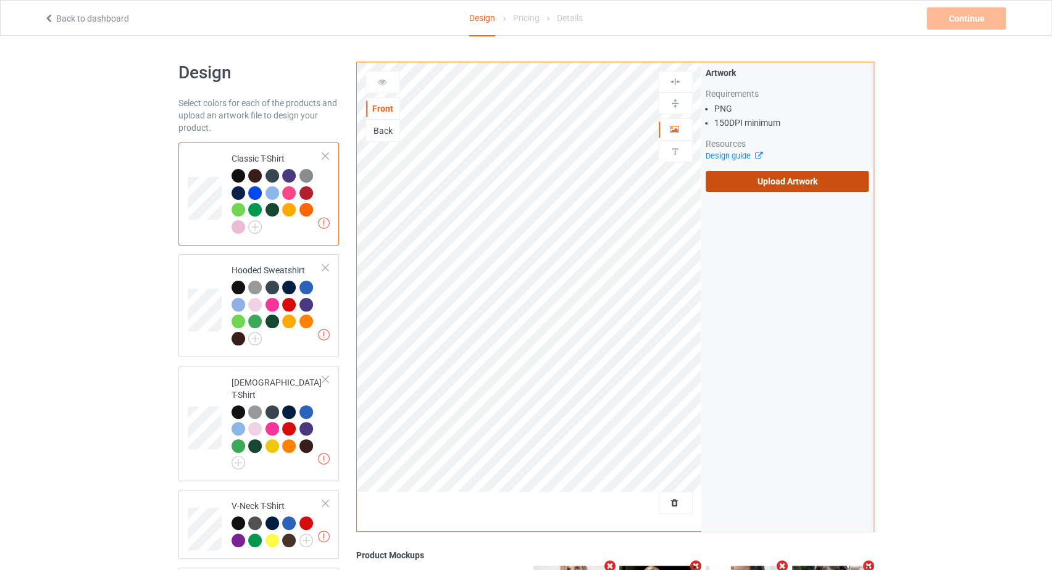
click at [810, 177] on label "Upload Artwork" at bounding box center [787, 181] width 164 height 21
click at [0, 0] on input "Upload Artwork" at bounding box center [0, 0] width 0 height 0
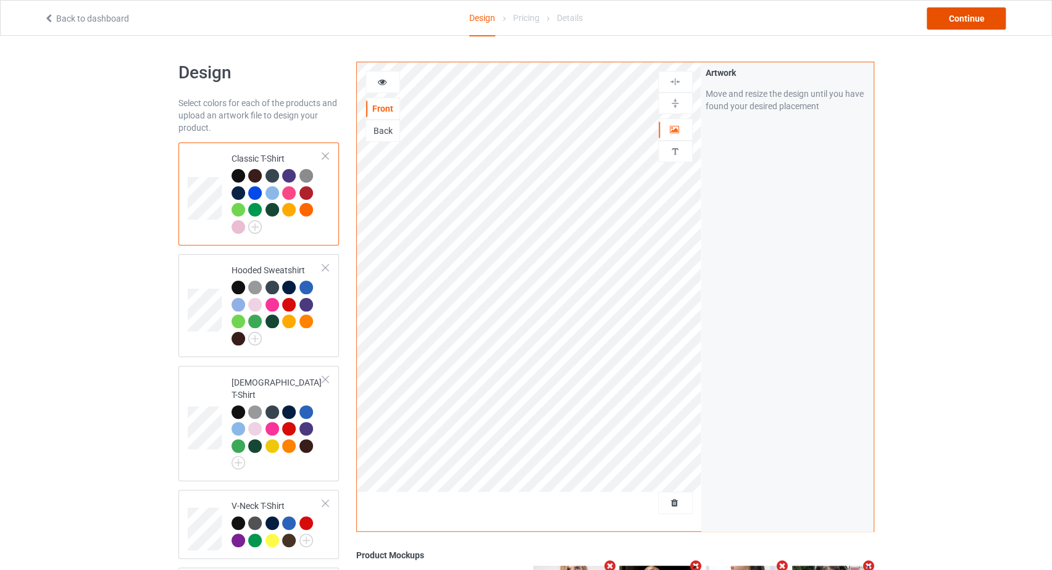
click at [968, 18] on div "Continue" at bounding box center [965, 18] width 79 height 22
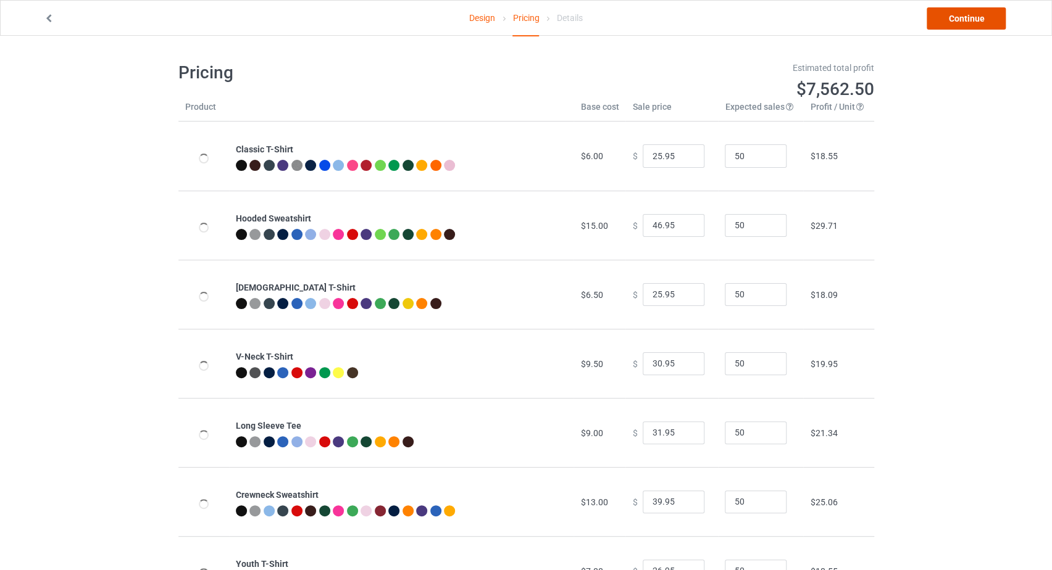
click at [959, 20] on link "Continue" at bounding box center [965, 18] width 79 height 22
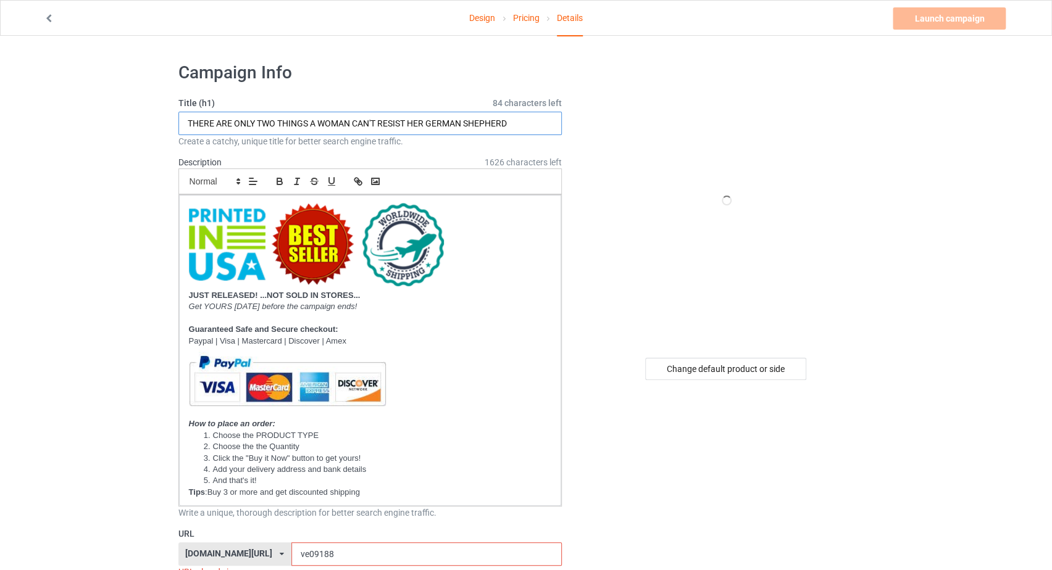
click at [323, 120] on input "THERE ARE ONLY TWO THINGS A WOMAN CAN'T RESIST HER GERMAN SHEPHERD" at bounding box center [370, 123] width 384 height 23
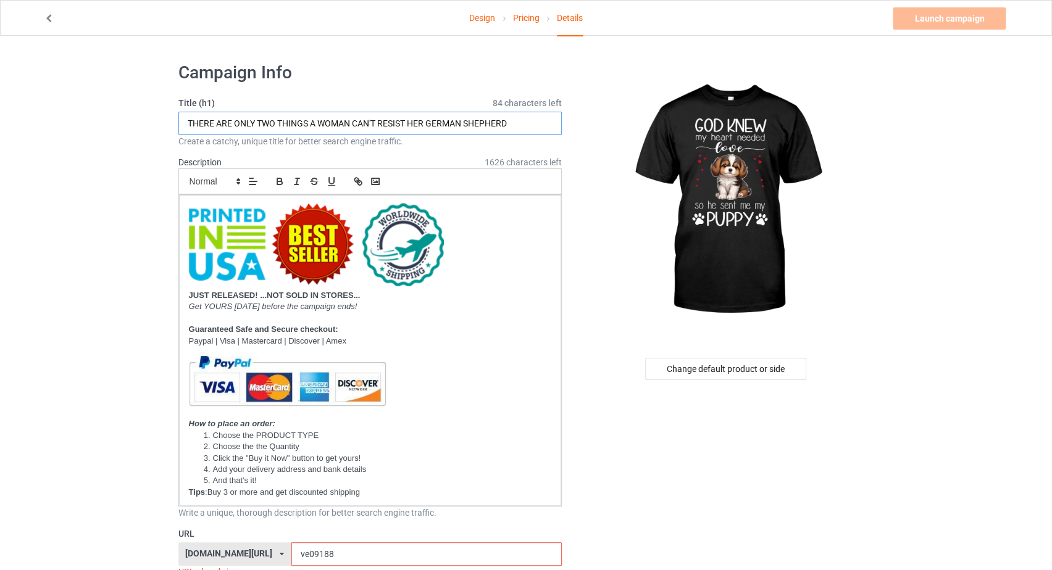
click at [364, 123] on input "THERE ARE ONLY TWO THINGS A WOMAN CAN'T RESIST HER GERMAN SHEPHERD" at bounding box center [370, 123] width 384 height 23
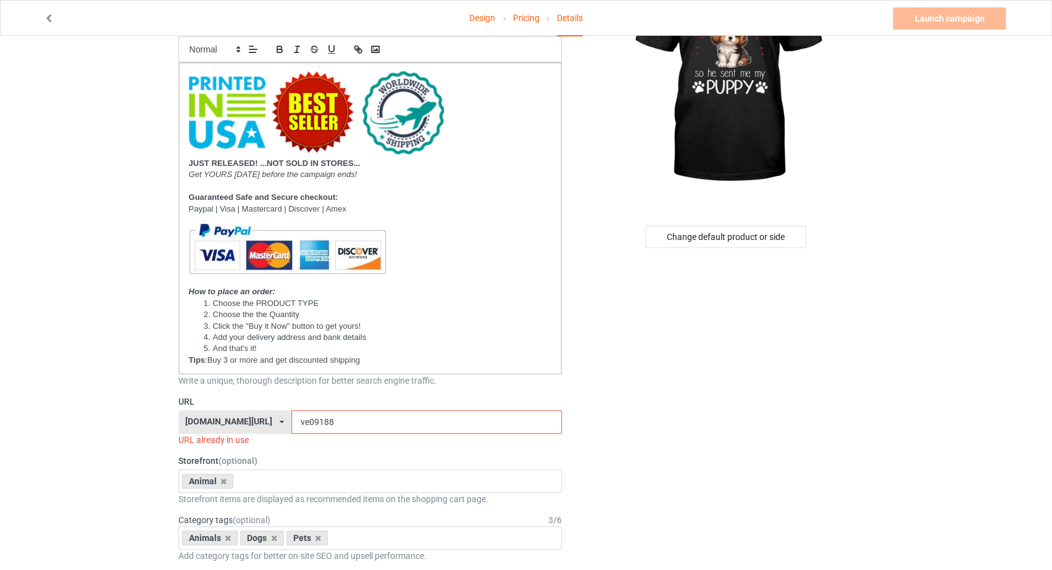
scroll to position [262, 0]
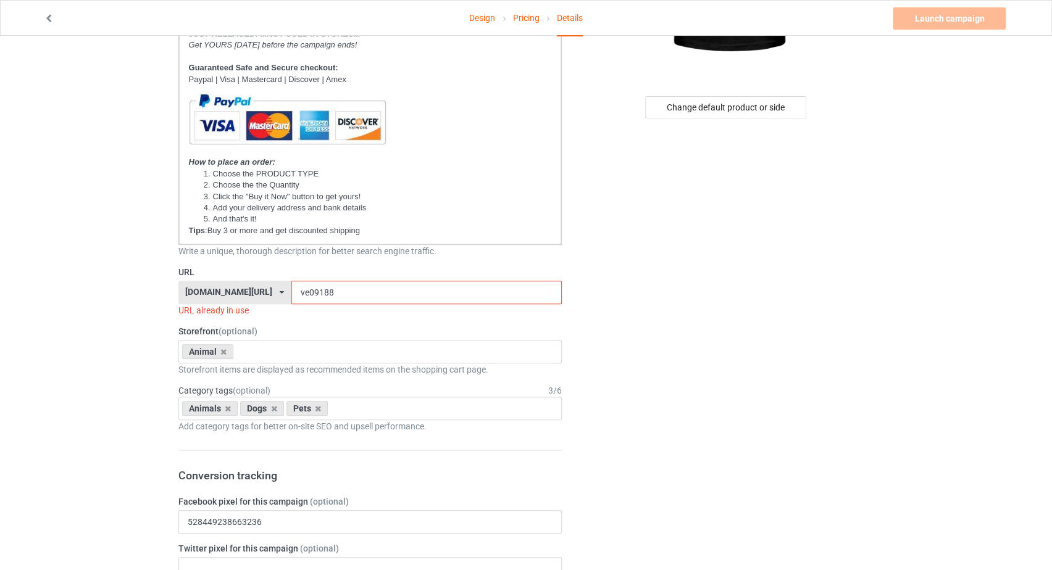
type input "GOD KNEW MY HEART NEEDED LOVE SO HE SENT ME MY PUPPY"
drag, startPoint x: 301, startPoint y: 295, endPoint x: 273, endPoint y: 294, distance: 28.4
click at [291, 294] on input "ve09188" at bounding box center [426, 292] width 270 height 23
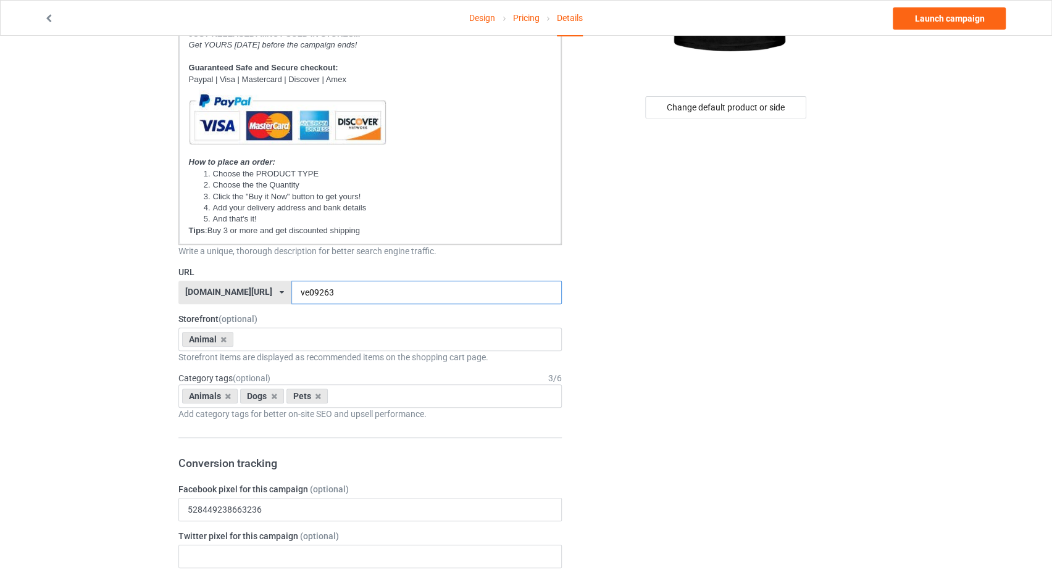
type input "ve09263"
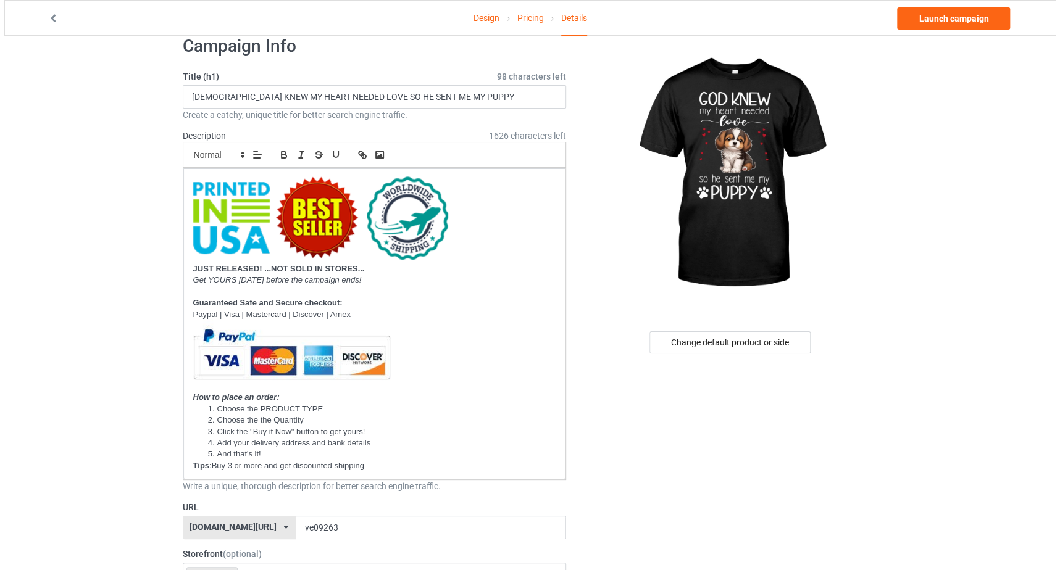
scroll to position [0, 0]
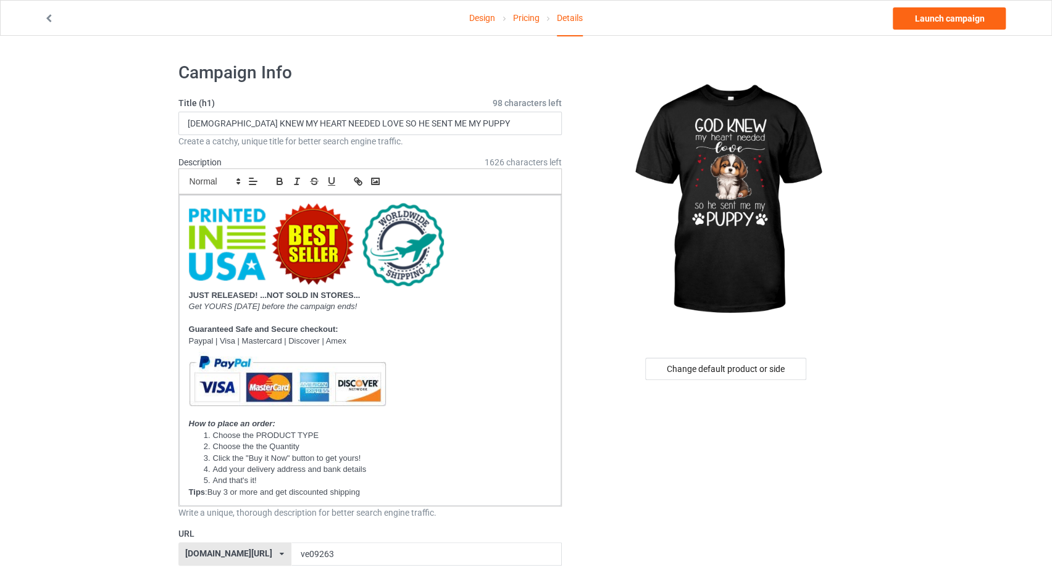
click at [529, 17] on link "Pricing" at bounding box center [525, 18] width 27 height 35
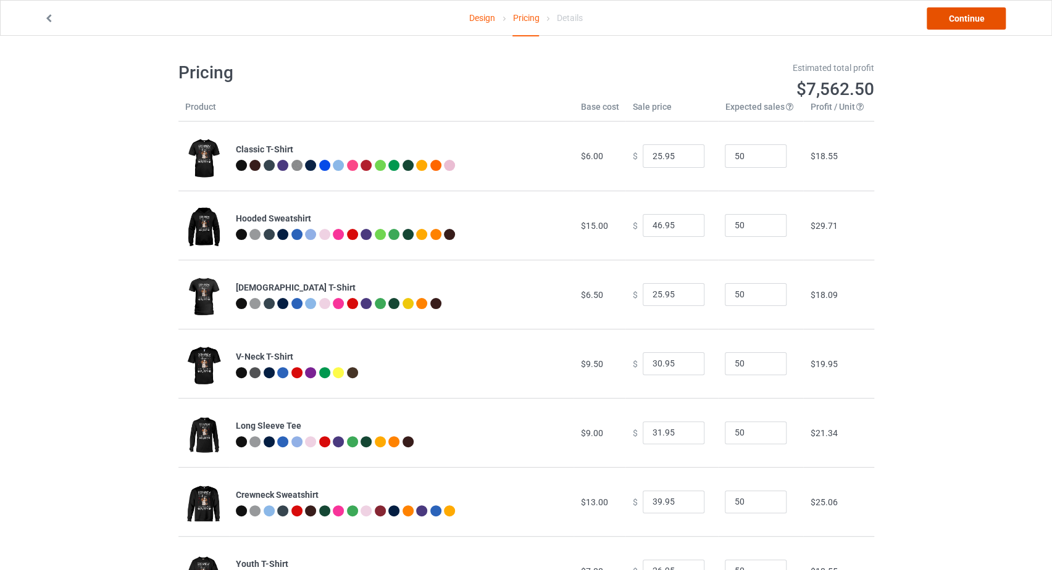
click at [961, 20] on link "Continue" at bounding box center [965, 18] width 79 height 22
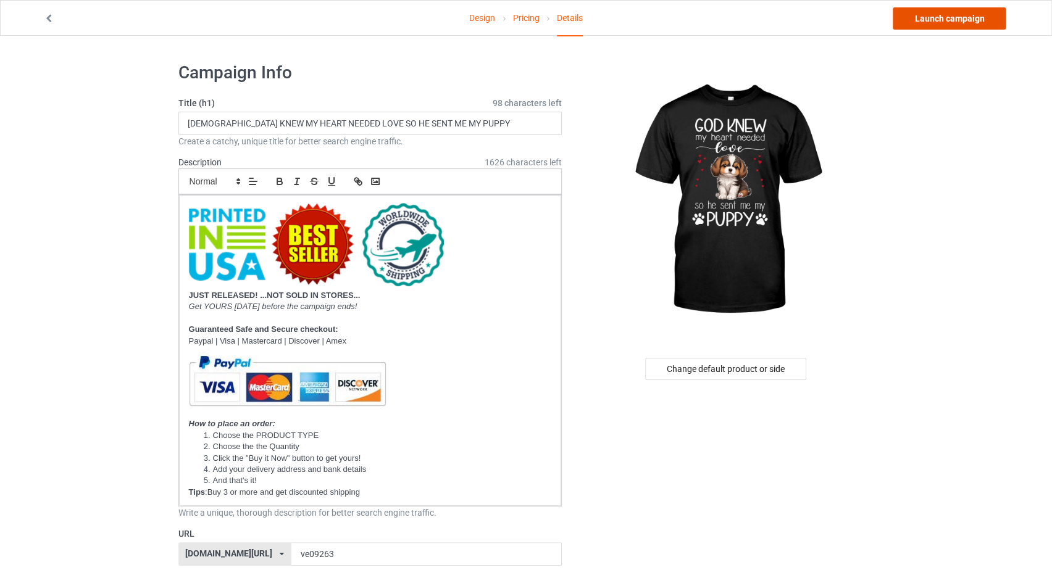
click at [950, 13] on link "Launch campaign" at bounding box center [948, 18] width 113 height 22
click at [941, 9] on link "Launch campaign" at bounding box center [948, 18] width 113 height 22
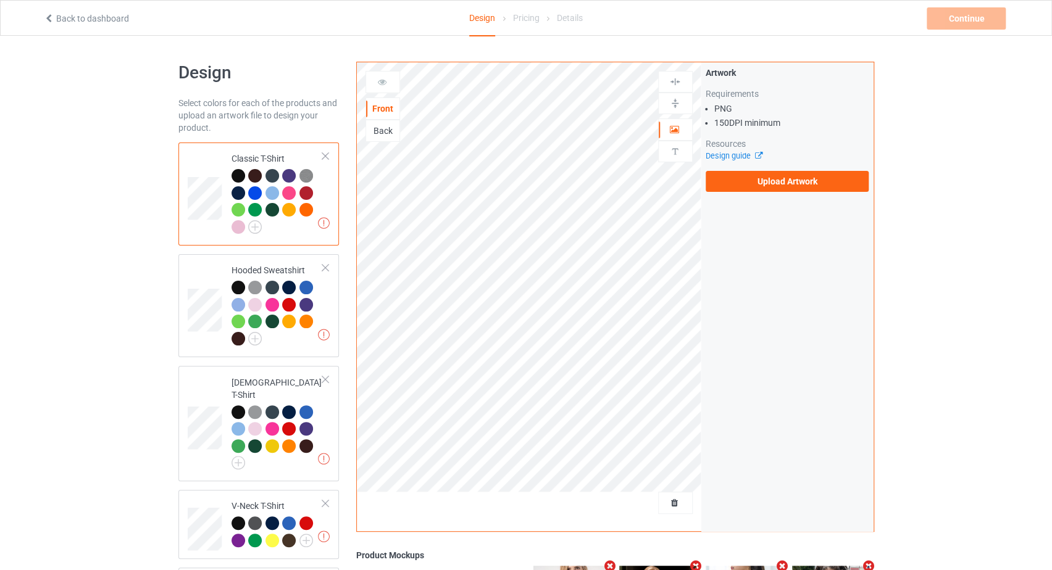
click at [759, 198] on div "Artwork Requirements PNG 150 DPI minimum Resources Design guide Upload Artwork" at bounding box center [787, 296] width 172 height 469
click at [754, 191] on label "Upload Artwork" at bounding box center [787, 181] width 164 height 21
click at [0, 0] on input "Upload Artwork" at bounding box center [0, 0] width 0 height 0
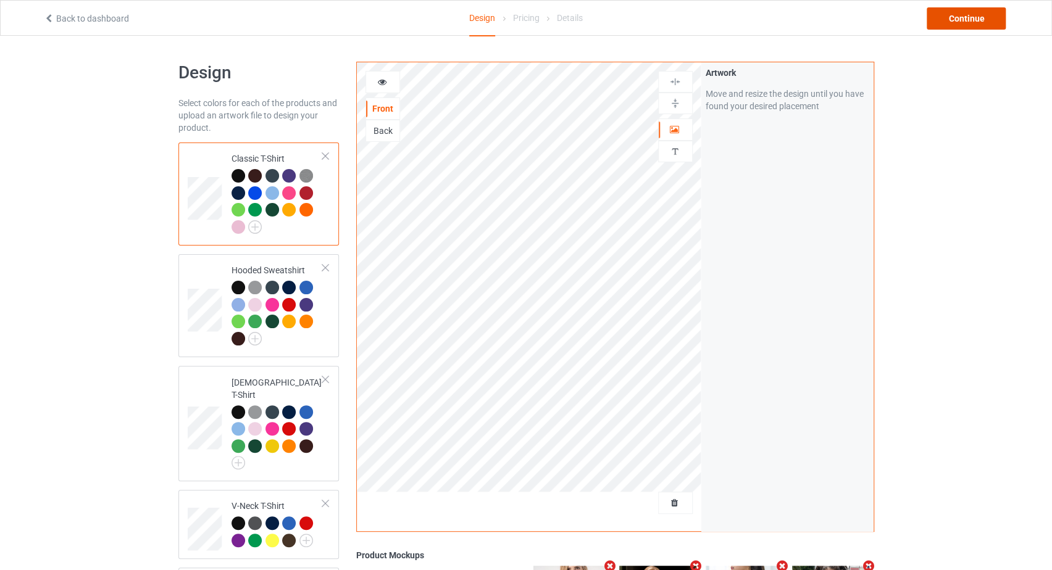
click at [990, 12] on div "Continue" at bounding box center [965, 18] width 79 height 22
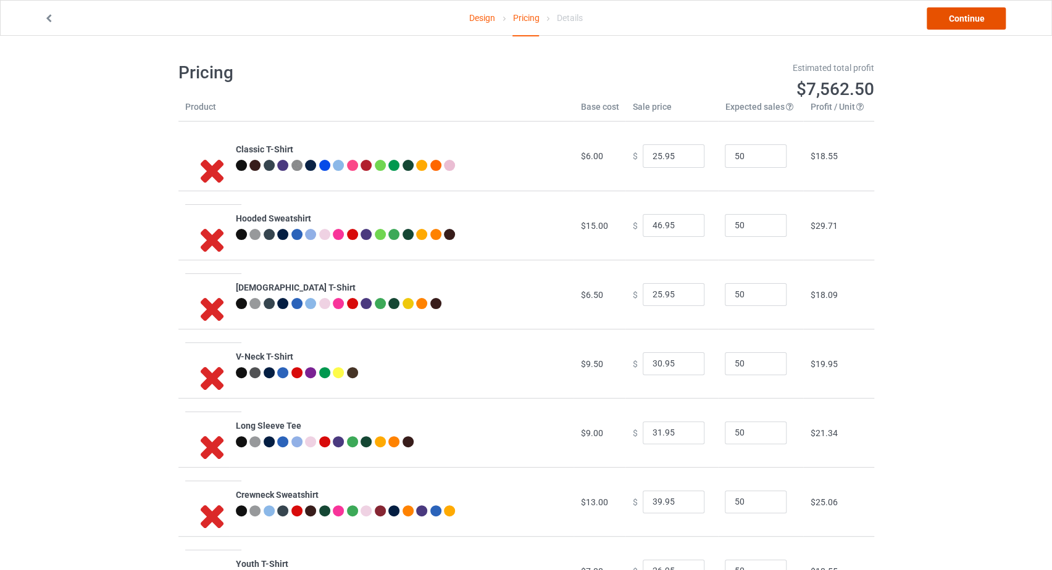
click at [988, 12] on link "Continue" at bounding box center [965, 18] width 79 height 22
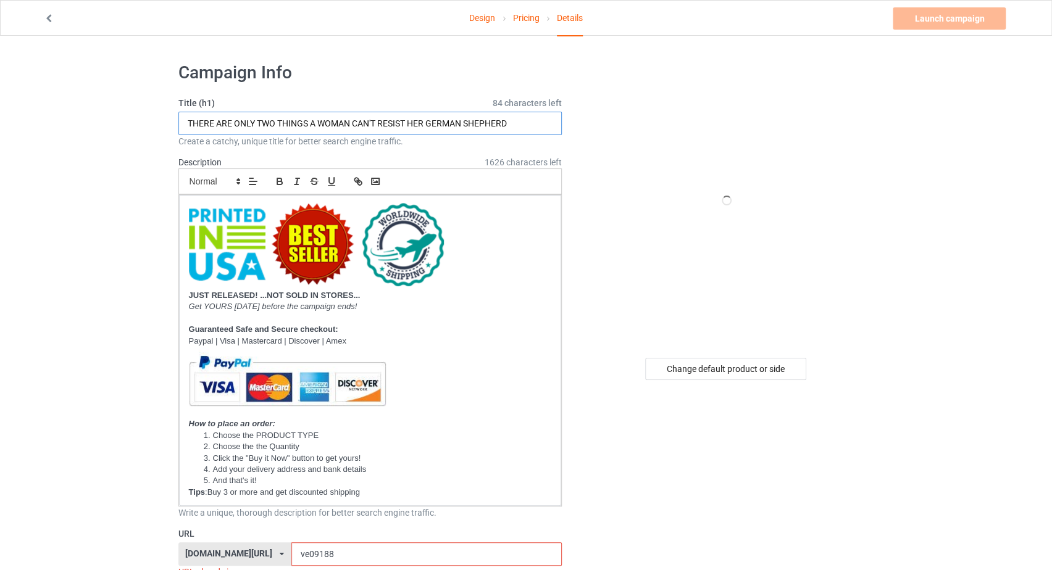
click at [480, 123] on input "THERE ARE ONLY TWO THINGS A WOMAN CAN'T RESIST HER GERMAN SHEPHERD" at bounding box center [370, 123] width 384 height 23
type input "t"
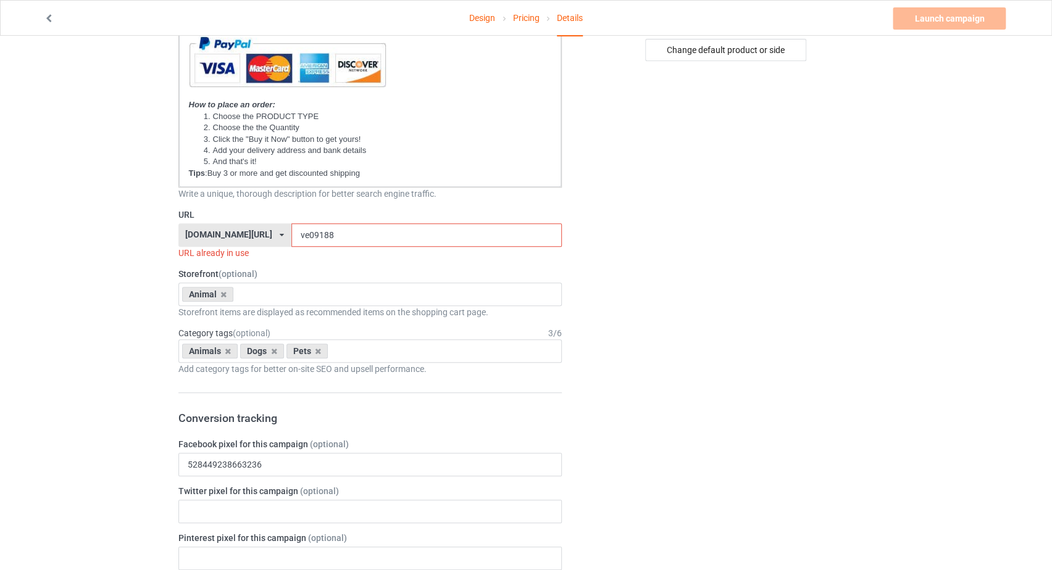
scroll to position [393, 0]
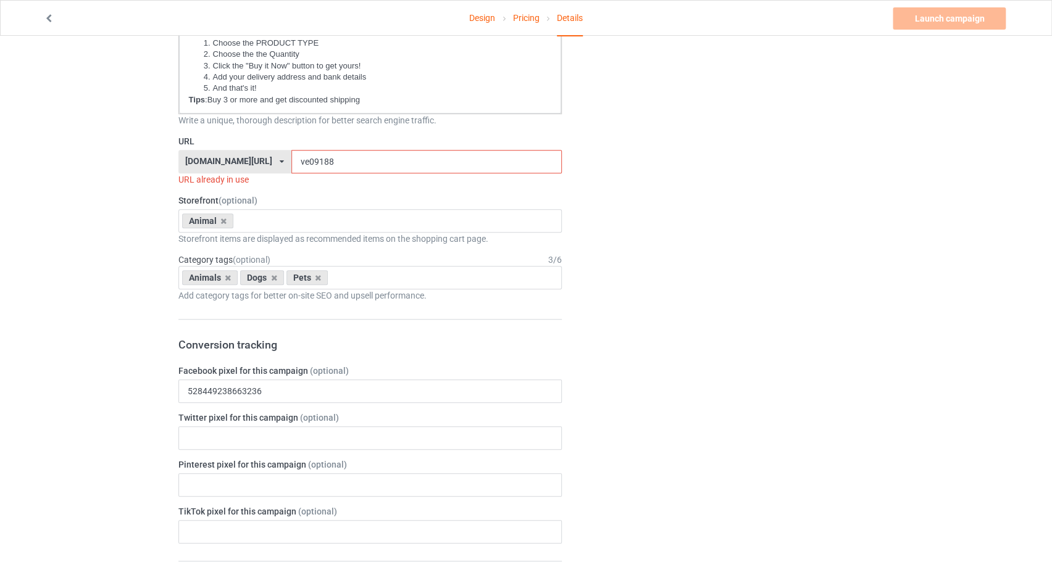
type input "TREAT DEALER"
drag, startPoint x: 296, startPoint y: 157, endPoint x: 279, endPoint y: 159, distance: 17.5
click at [291, 159] on input "ve09188" at bounding box center [426, 161] width 270 height 23
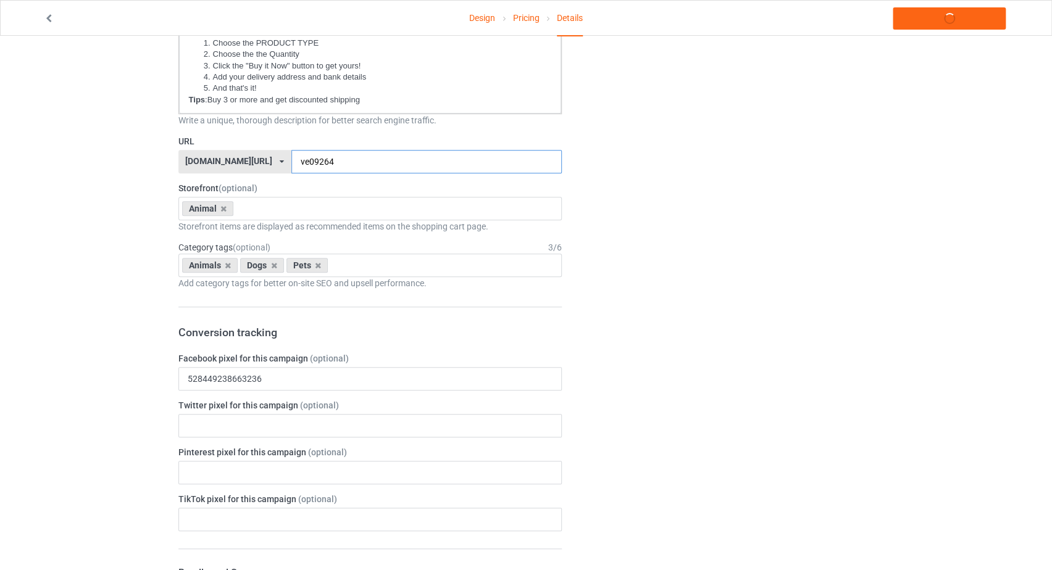
type input "ve09264"
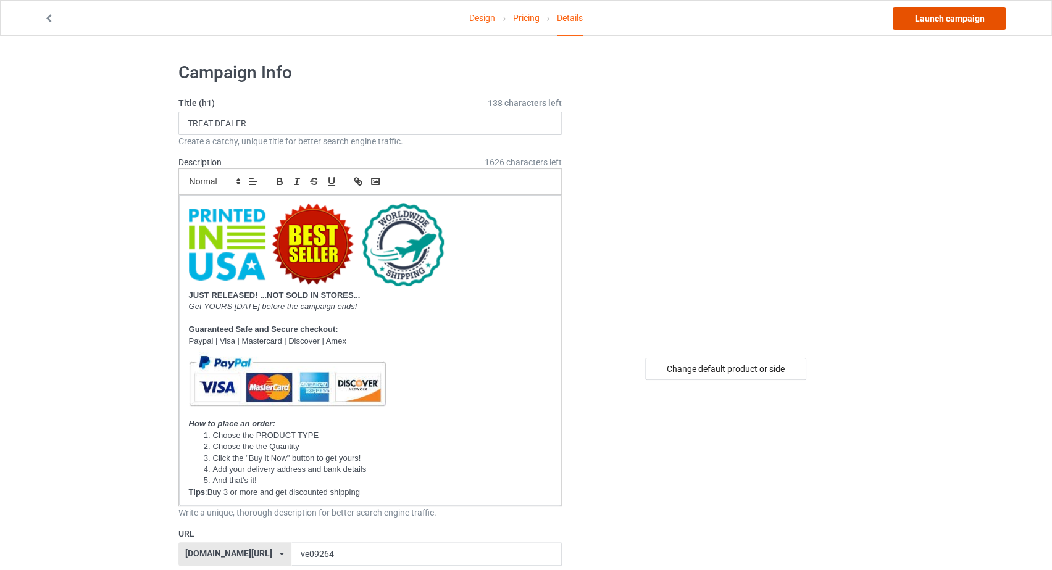
click at [923, 20] on link "Launch campaign" at bounding box center [948, 18] width 113 height 22
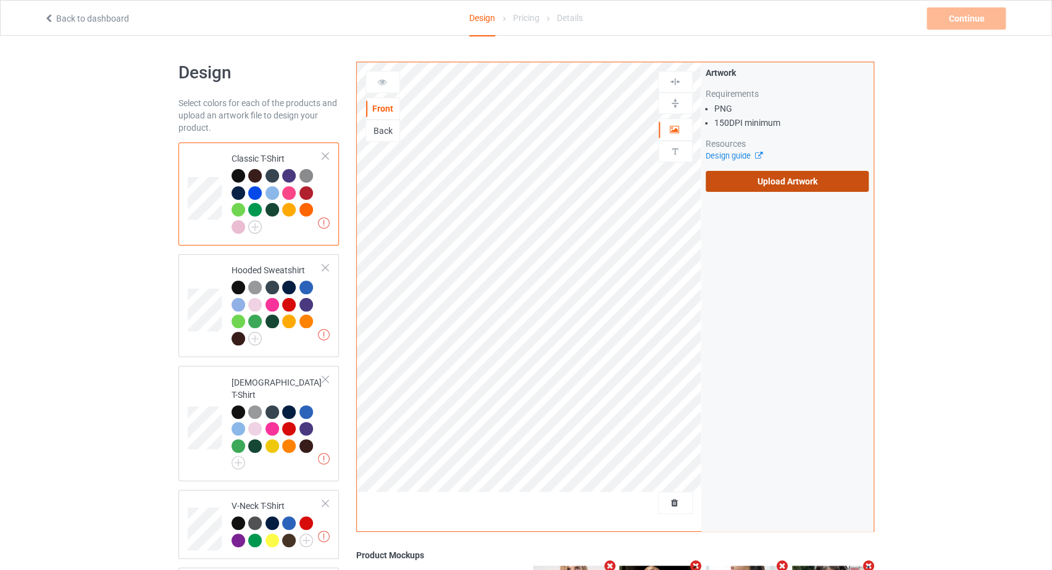
click at [741, 182] on label "Upload Artwork" at bounding box center [787, 181] width 164 height 21
click at [0, 0] on input "Upload Artwork" at bounding box center [0, 0] width 0 height 0
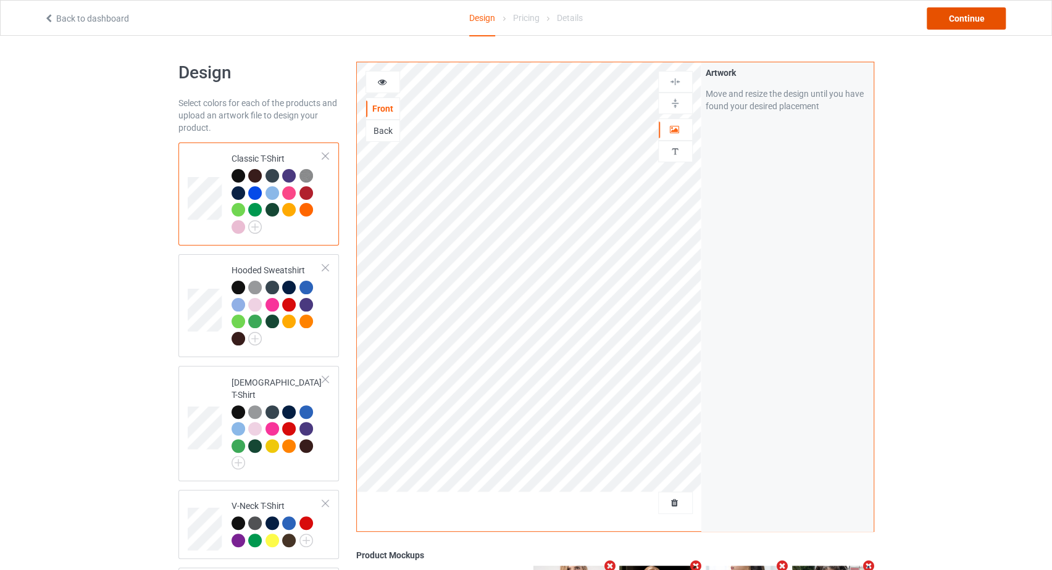
click at [966, 8] on div "Continue" at bounding box center [965, 18] width 79 height 22
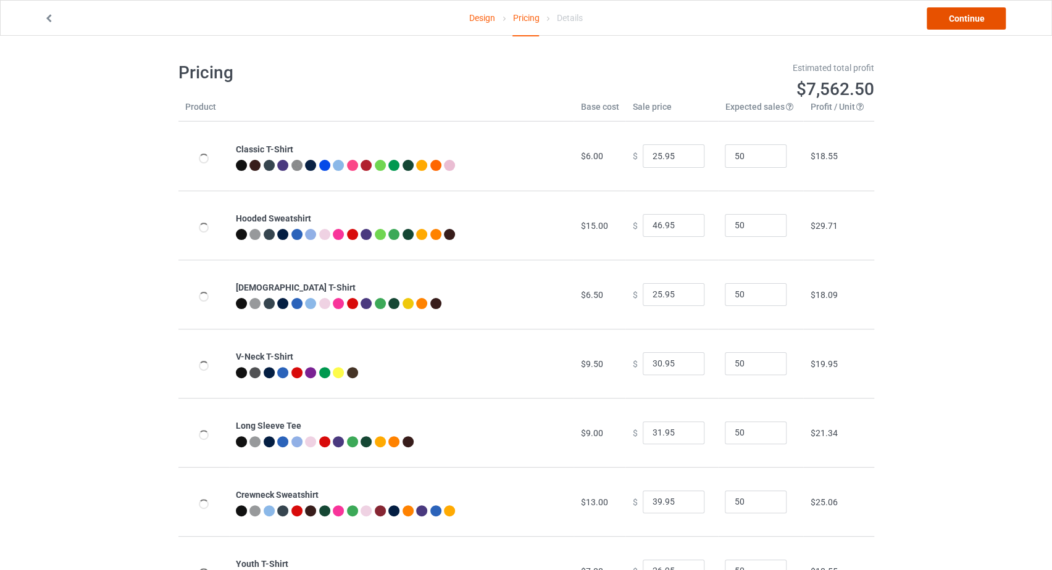
click at [965, 8] on link "Continue" at bounding box center [965, 18] width 79 height 22
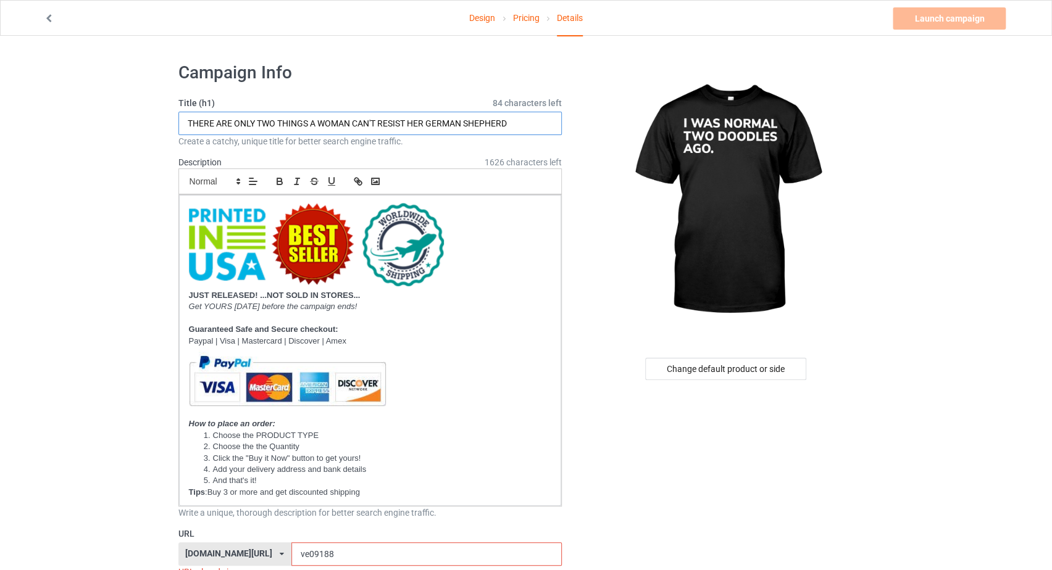
click at [375, 122] on input "THERE ARE ONLY TWO THINGS A WOMAN CAN'T RESIST HER GERMAN SHEPHERD" at bounding box center [370, 123] width 384 height 23
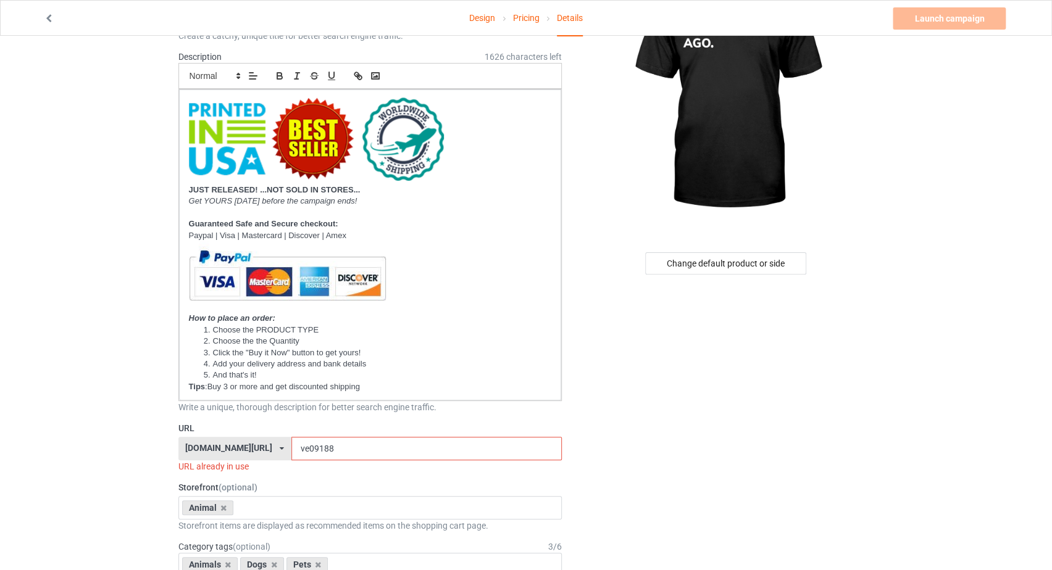
scroll to position [130, 0]
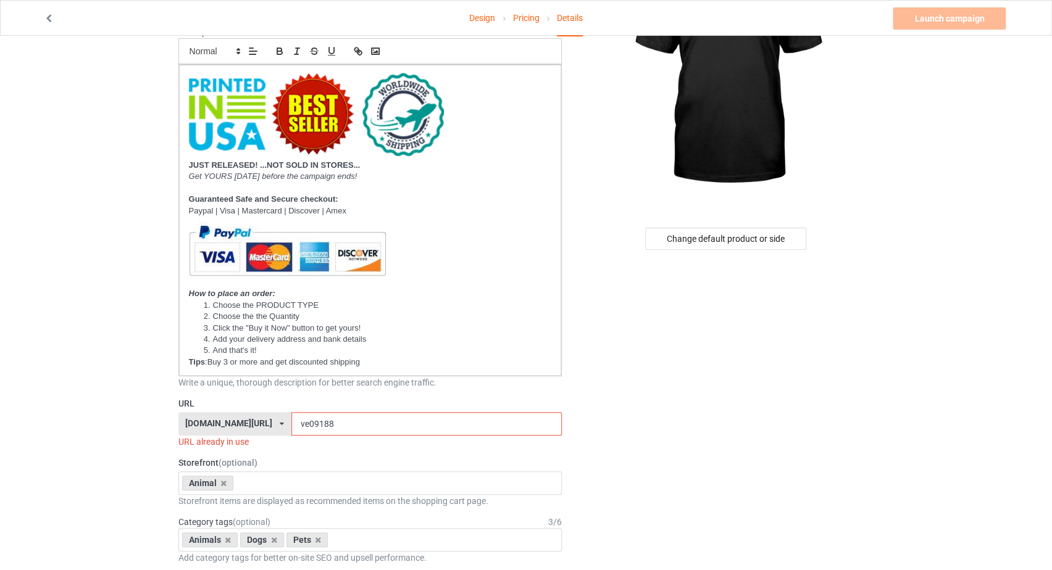
type input "I WAS NORMAL TWO DOODLES AGO"
drag, startPoint x: 302, startPoint y: 416, endPoint x: 279, endPoint y: 422, distance: 23.7
click at [291, 422] on input "ve09188" at bounding box center [426, 423] width 270 height 23
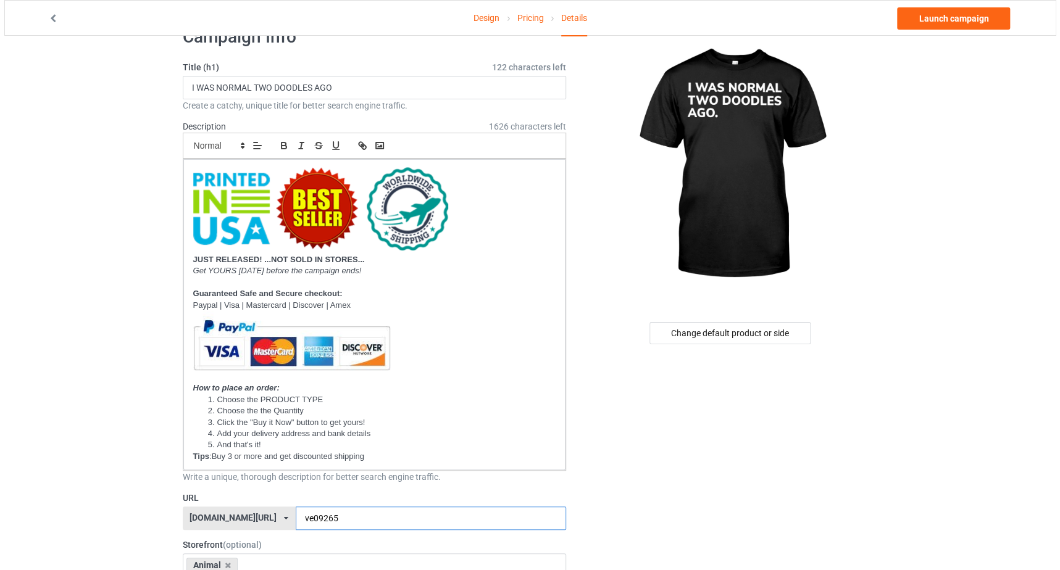
scroll to position [0, 0]
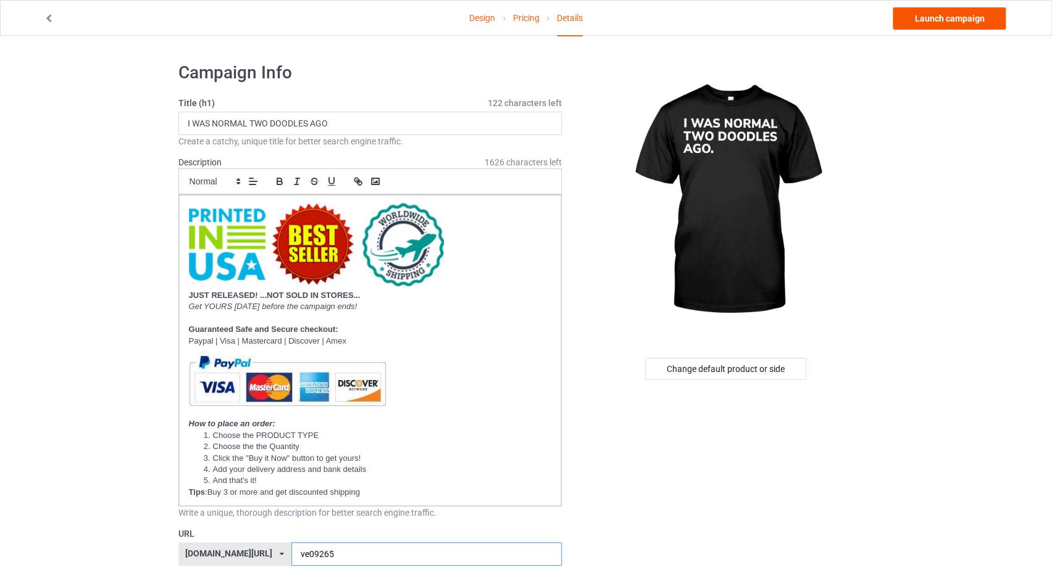
type input "ve09265"
click at [939, 20] on link "Launch campaign" at bounding box center [948, 18] width 113 height 22
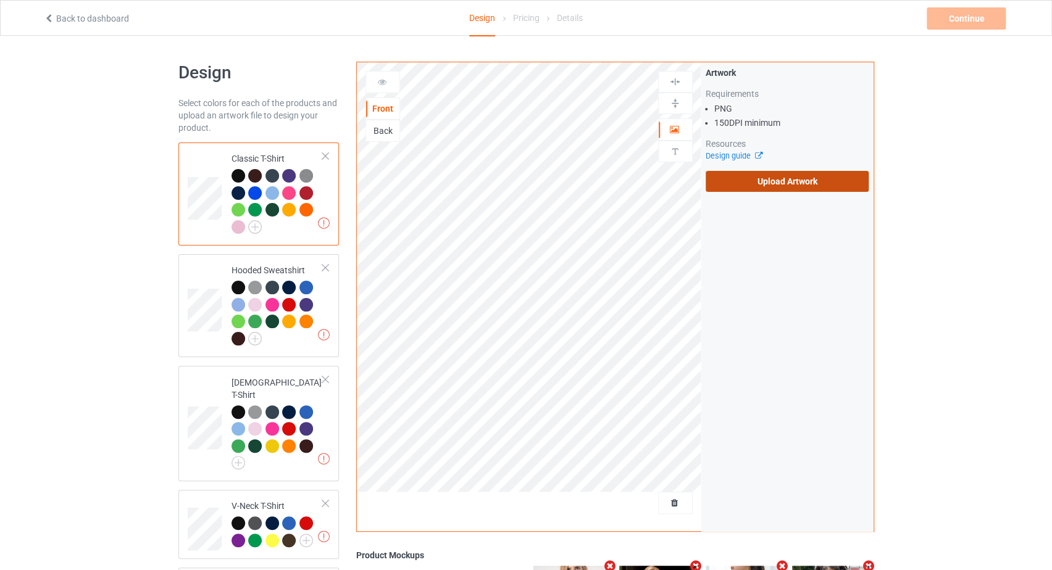
click at [761, 184] on label "Upload Artwork" at bounding box center [787, 181] width 164 height 21
click at [0, 0] on input "Upload Artwork" at bounding box center [0, 0] width 0 height 0
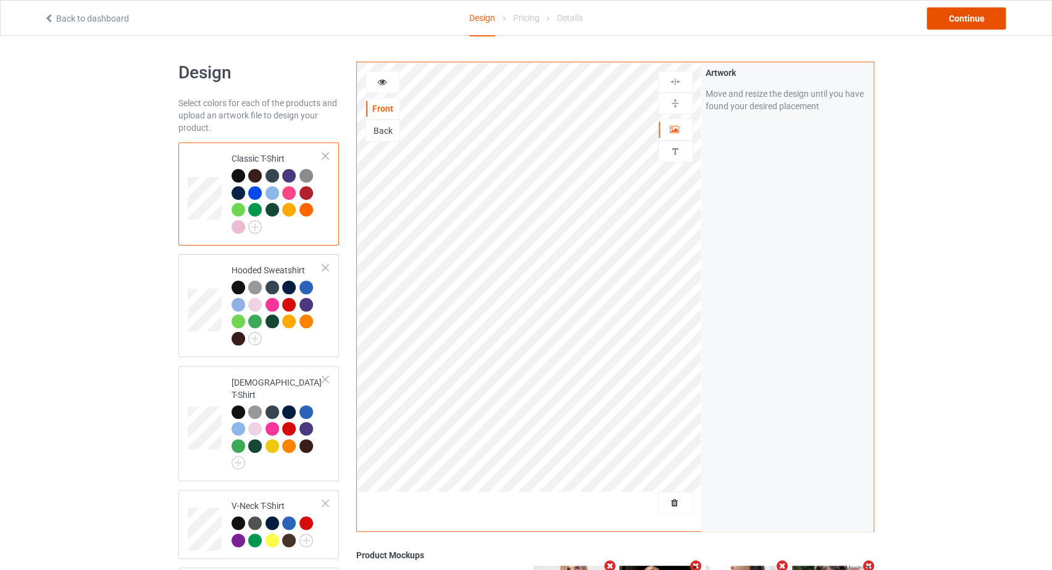
click at [975, 14] on div "Continue" at bounding box center [965, 18] width 79 height 22
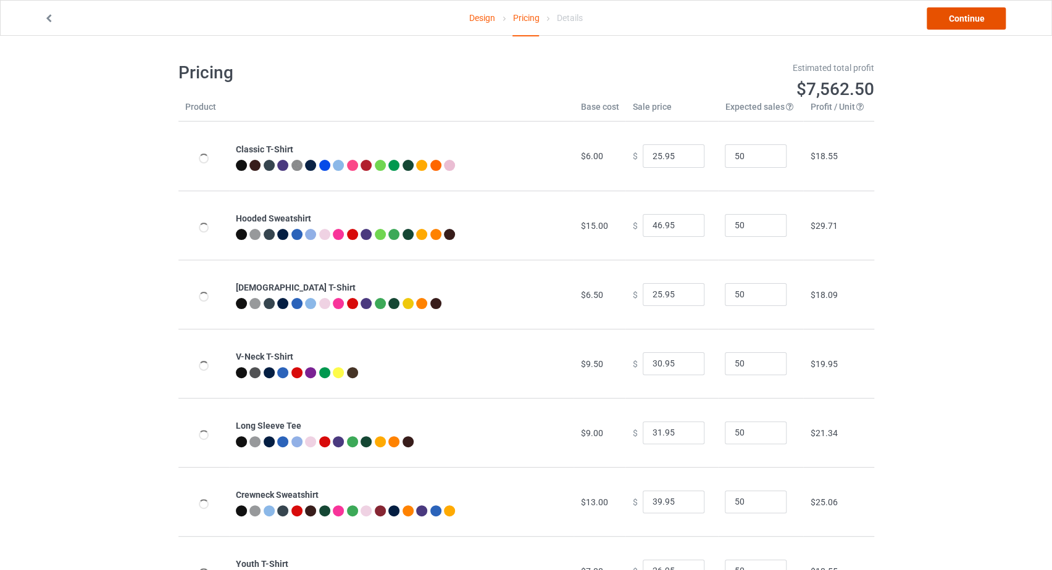
click at [951, 18] on link "Continue" at bounding box center [965, 18] width 79 height 22
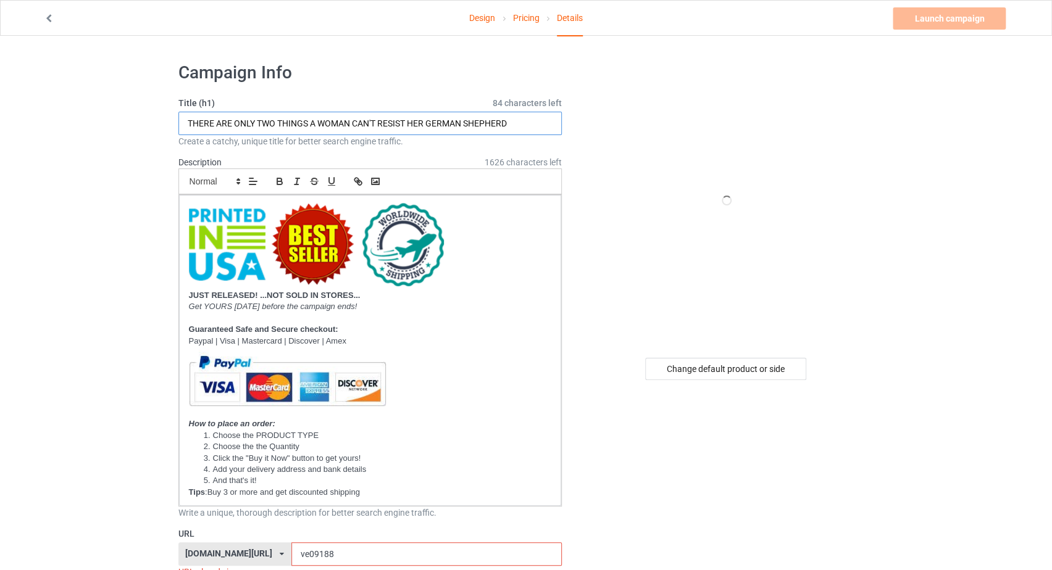
click at [349, 123] on input "THERE ARE ONLY TWO THINGS A WOMAN CAN'T RESIST HER GERMAN SHEPHERD" at bounding box center [370, 123] width 384 height 23
paste input "I WAS NORMAL TWO DOODLES AGO"
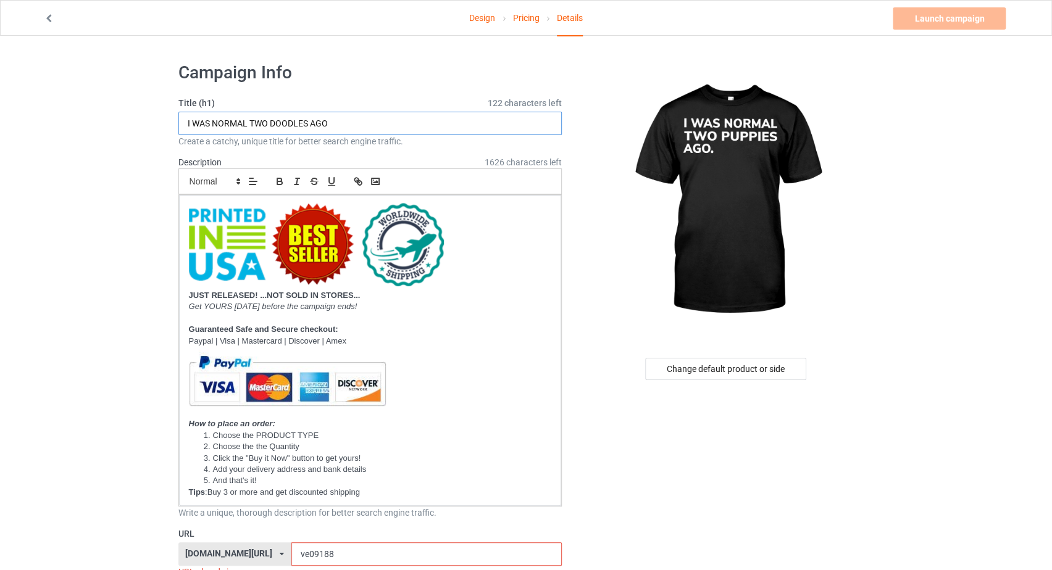
drag, startPoint x: 309, startPoint y: 125, endPoint x: 271, endPoint y: 123, distance: 37.7
click at [271, 123] on input "I WAS NORMAL TWO DOODLES AGO" at bounding box center [370, 123] width 384 height 23
drag, startPoint x: 302, startPoint y: 122, endPoint x: 272, endPoint y: 119, distance: 29.7
click at [272, 119] on input "I WAS NORMAL TWO PUPPIES AGO" at bounding box center [370, 123] width 384 height 23
type input "I WAS NORMAL TWO PUPPIES AGO"
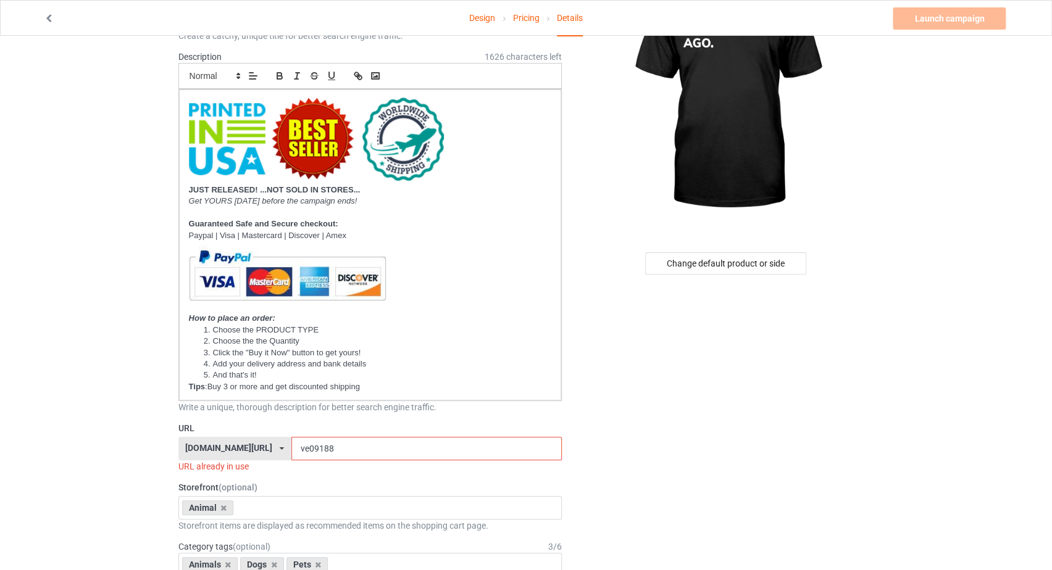
scroll to position [130, 0]
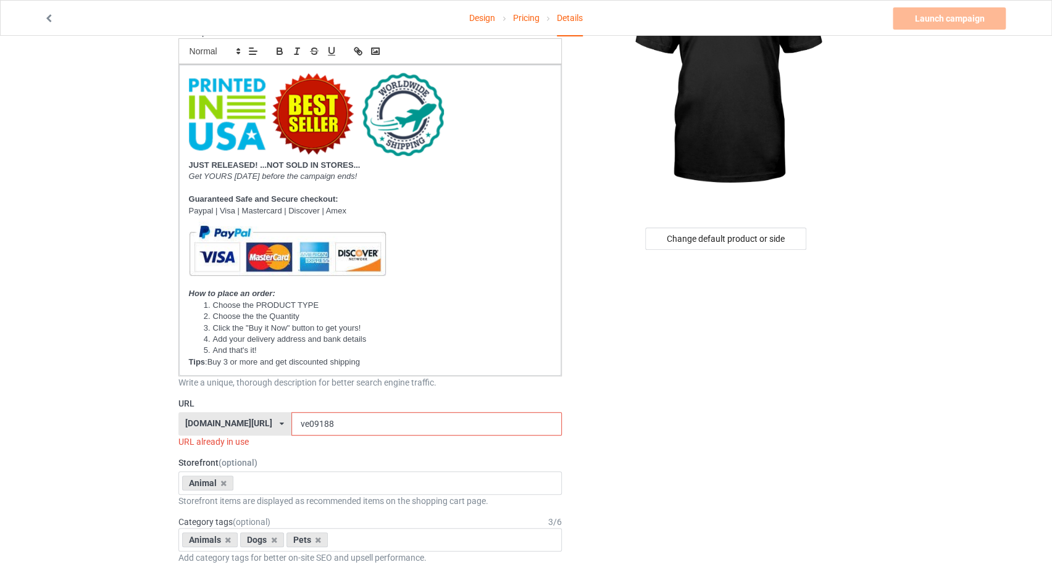
drag, startPoint x: 297, startPoint y: 425, endPoint x: 280, endPoint y: 422, distance: 17.6
click at [291, 422] on input "ve09188" at bounding box center [426, 423] width 270 height 23
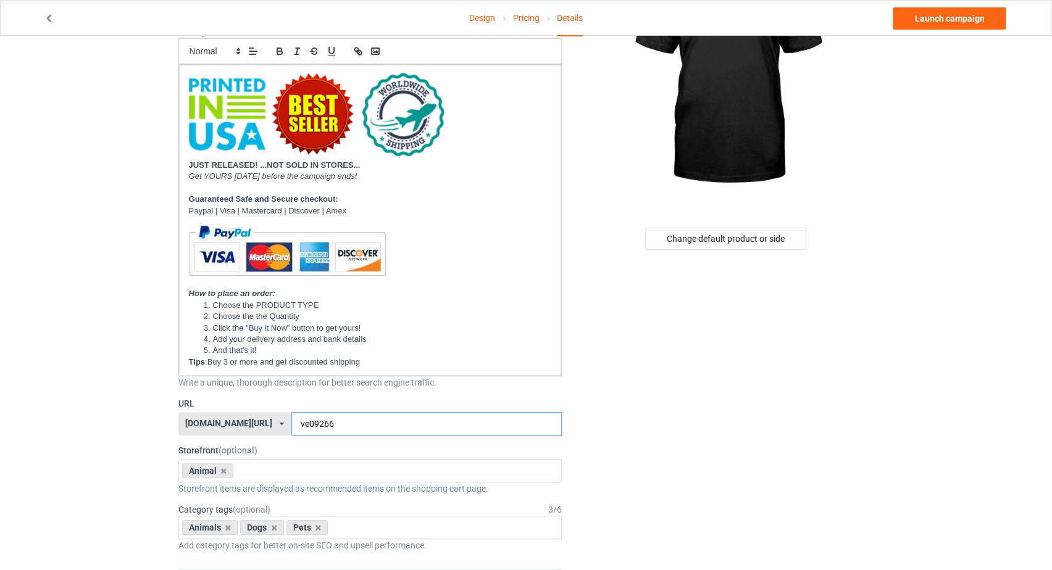
type input "ve09266"
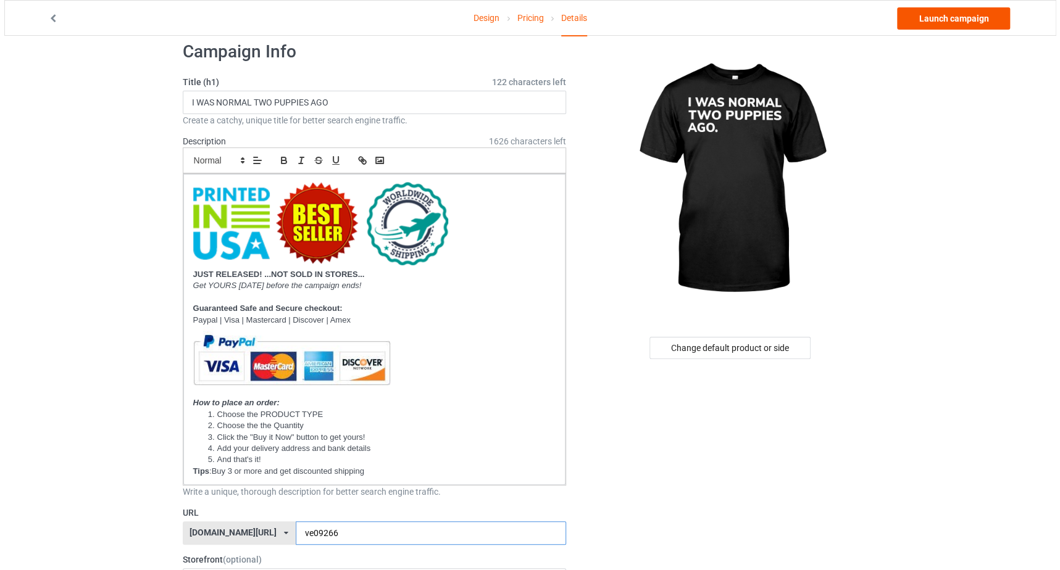
scroll to position [0, 0]
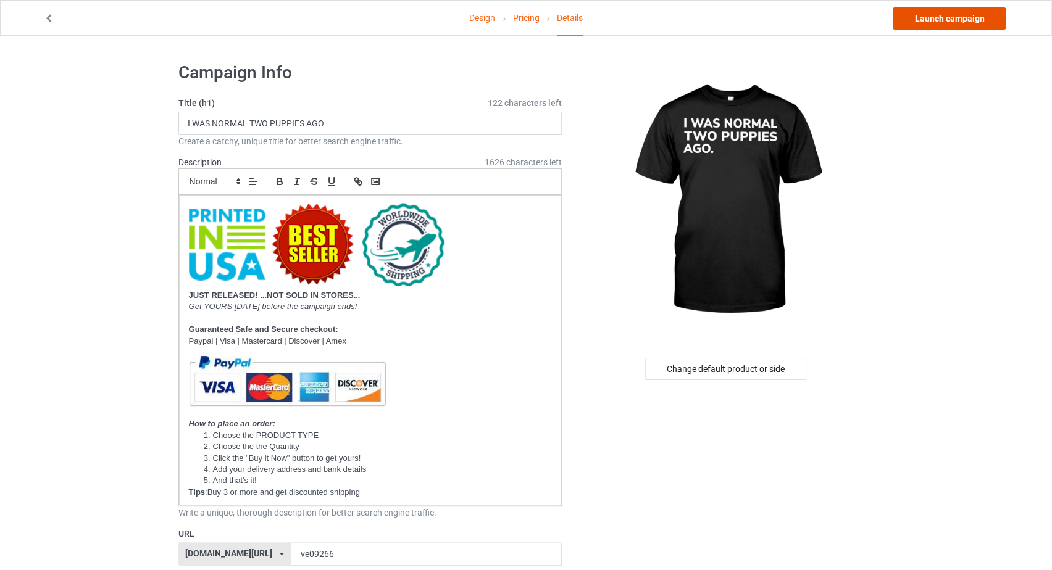
click at [944, 19] on link "Launch campaign" at bounding box center [948, 18] width 113 height 22
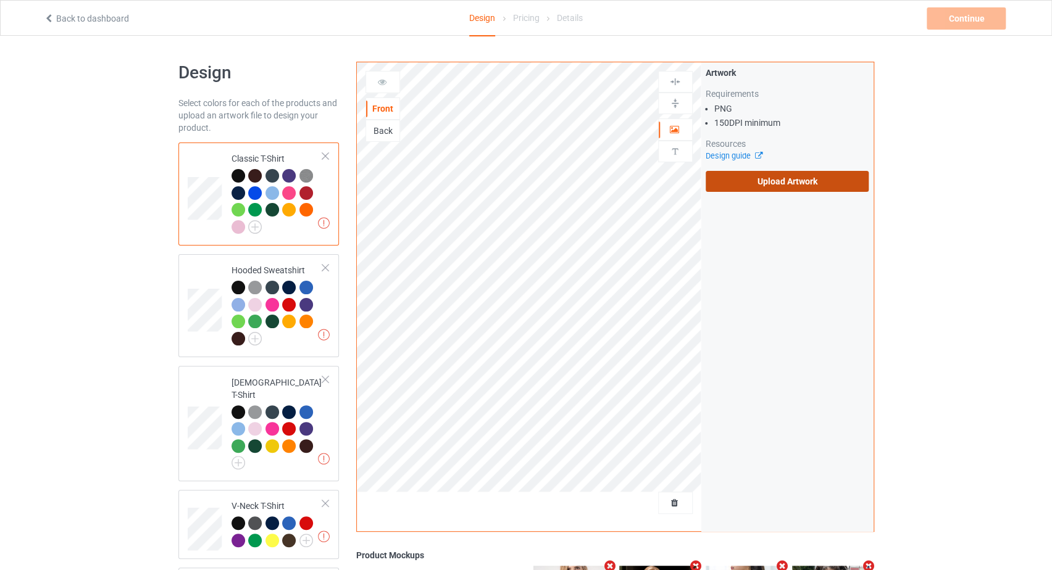
click at [786, 175] on label "Upload Artwork" at bounding box center [787, 181] width 164 height 21
click at [0, 0] on input "Upload Artwork" at bounding box center [0, 0] width 0 height 0
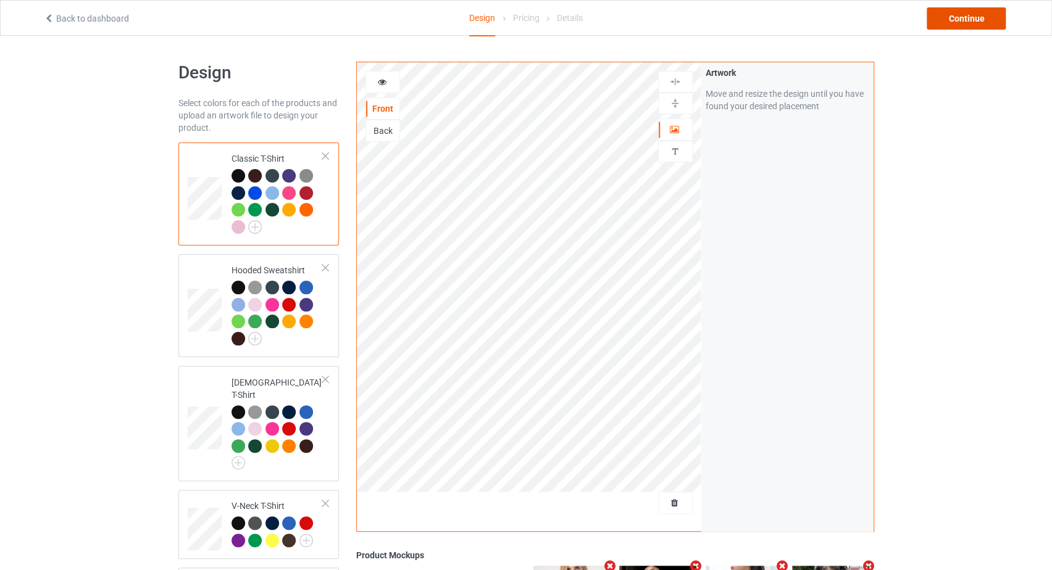
click at [972, 18] on div "Continue" at bounding box center [965, 18] width 79 height 22
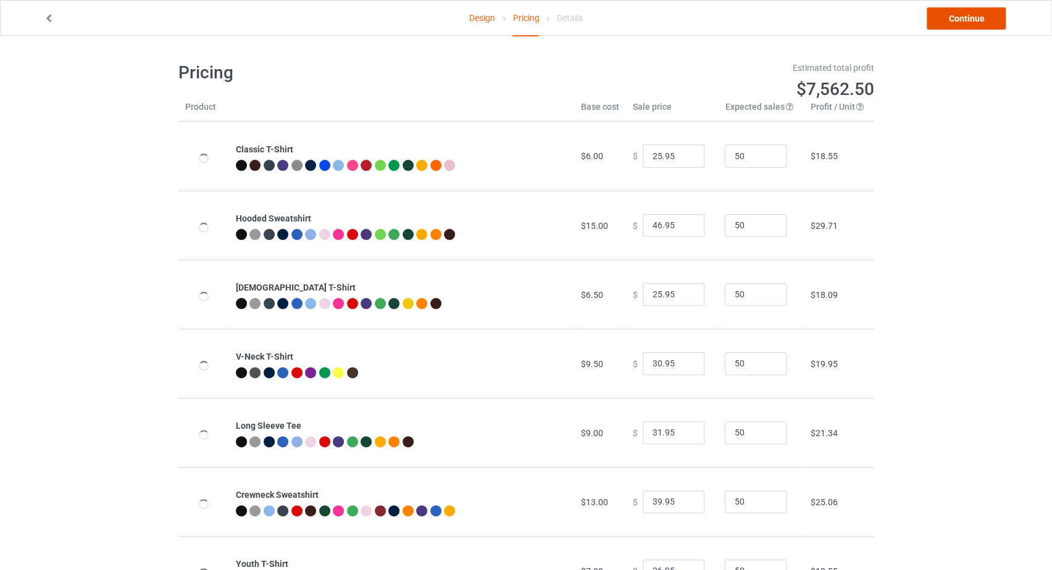
click at [972, 18] on link "Continue" at bounding box center [965, 18] width 79 height 22
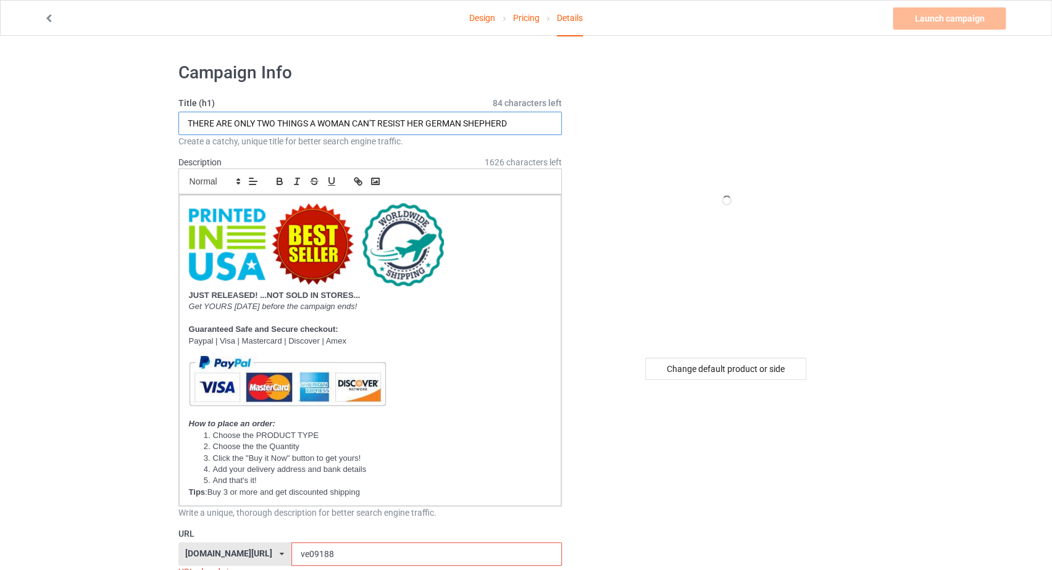
click at [410, 125] on input "THERE ARE ONLY TWO THINGS A WOMAN CAN'T RESIST HER GERMAN SHEPHERD" at bounding box center [370, 123] width 384 height 23
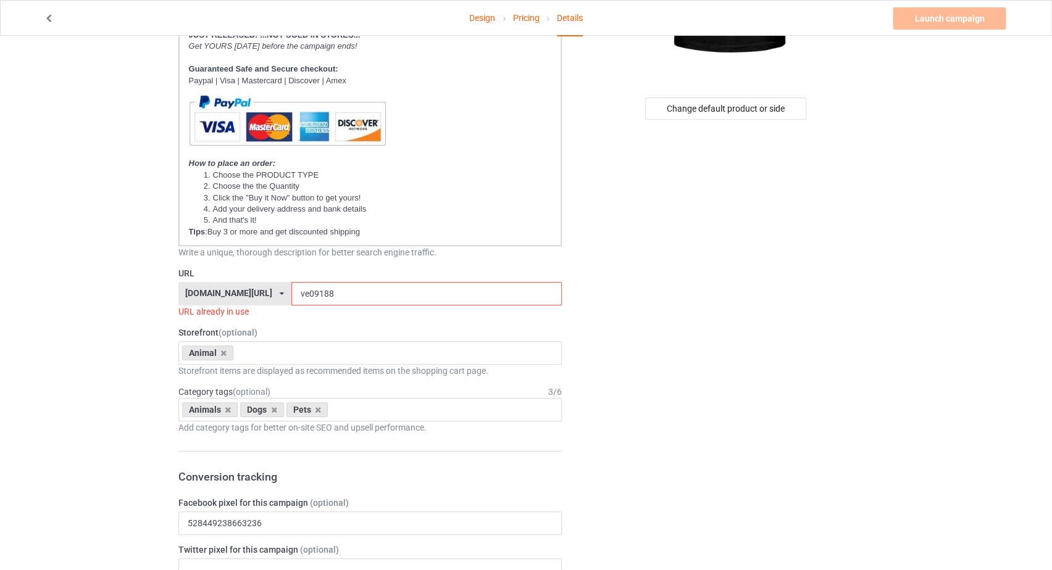
scroll to position [262, 0]
type input "IT'S WHO I AM"
drag, startPoint x: 302, startPoint y: 292, endPoint x: 281, endPoint y: 293, distance: 20.4
click at [291, 293] on input "ve09188" at bounding box center [426, 292] width 270 height 23
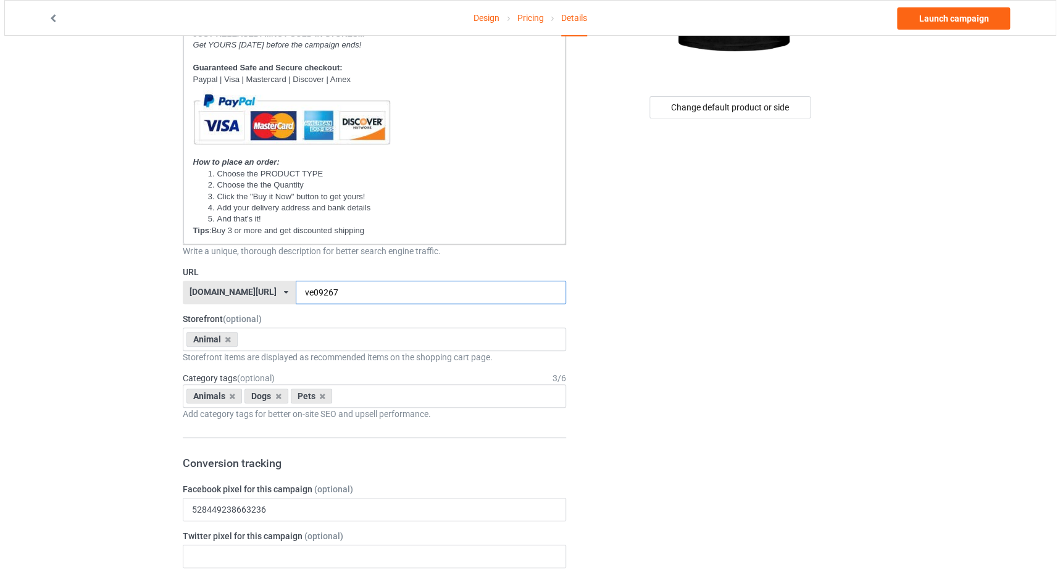
scroll to position [0, 0]
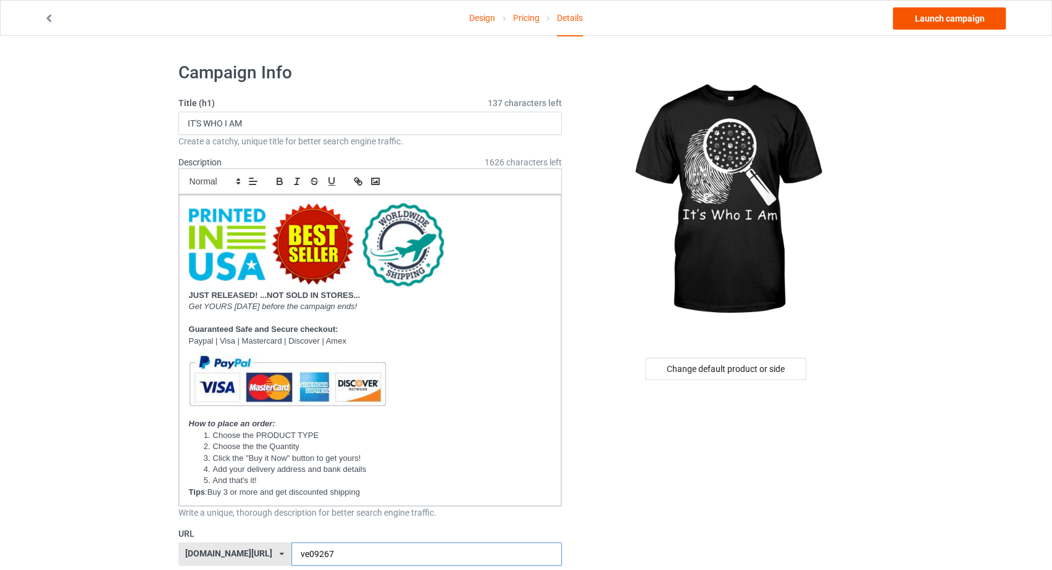
type input "ve09267"
click at [920, 14] on link "Launch campaign" at bounding box center [948, 18] width 113 height 22
